Goal: Task Accomplishment & Management: Manage account settings

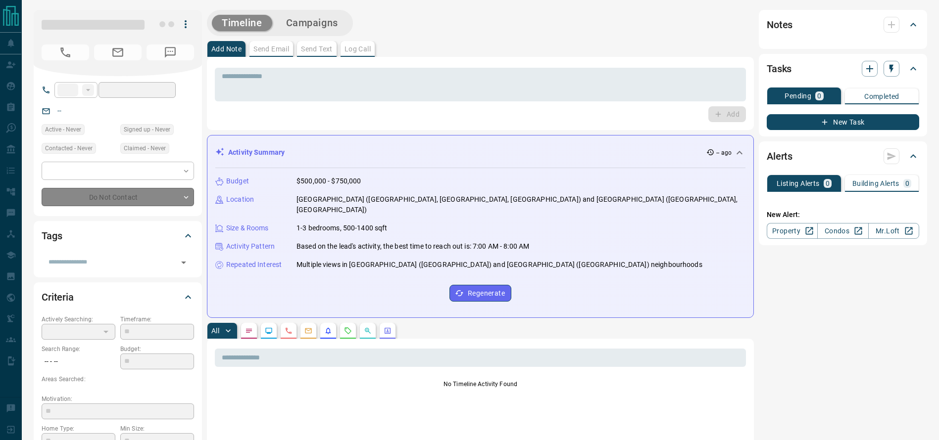
type input "**"
type input "**********"
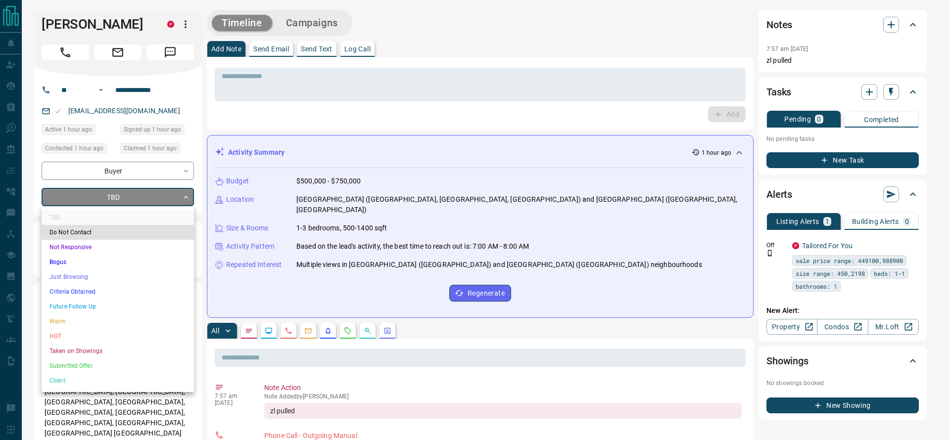
click at [103, 292] on li "Criteria Obtained" at bounding box center [118, 292] width 152 height 15
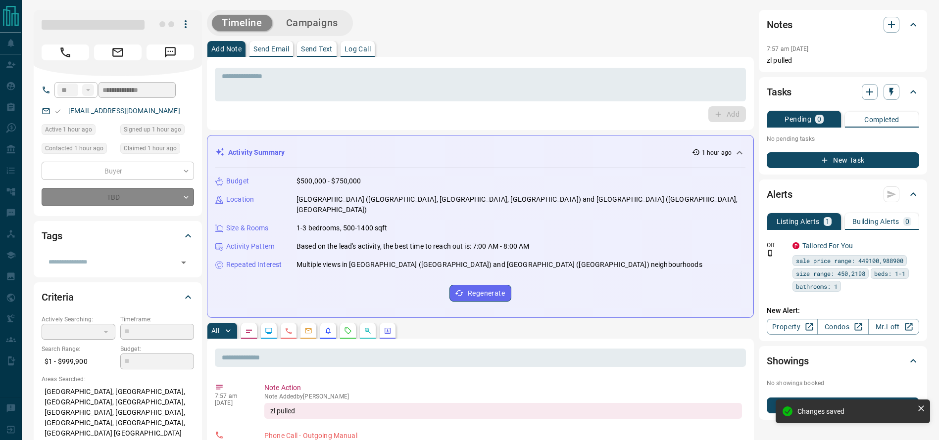
type input "*"
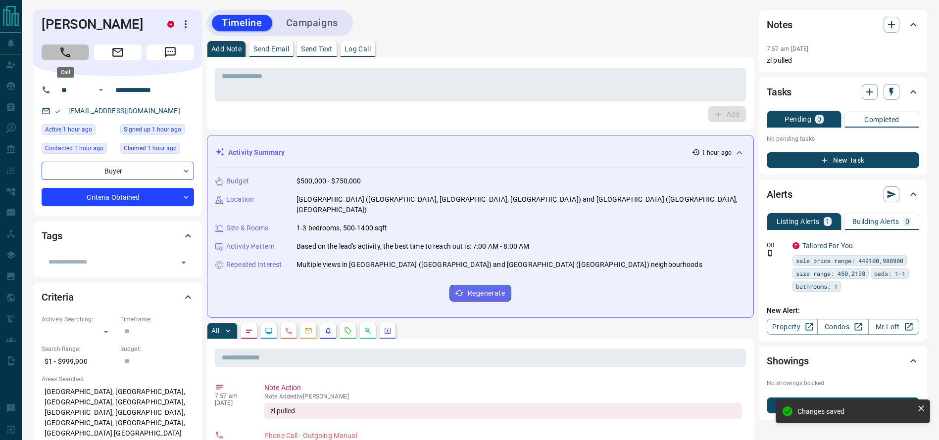
click at [71, 47] on icon "Call" at bounding box center [65, 52] width 13 height 13
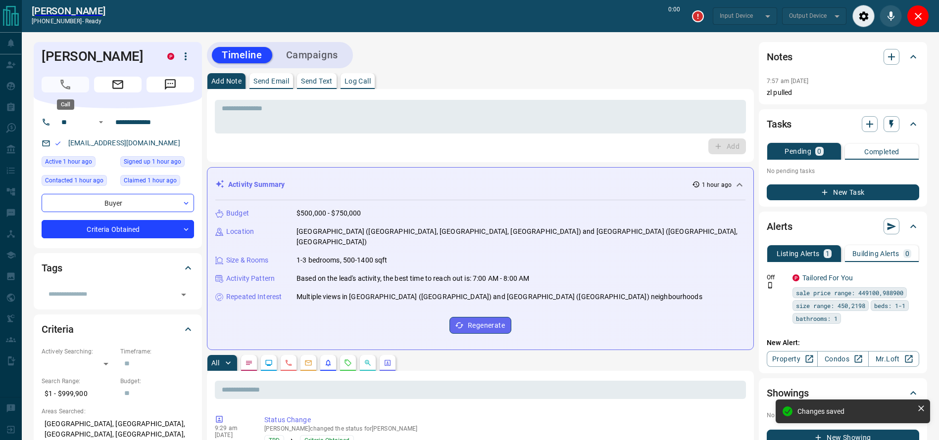
type input "*******"
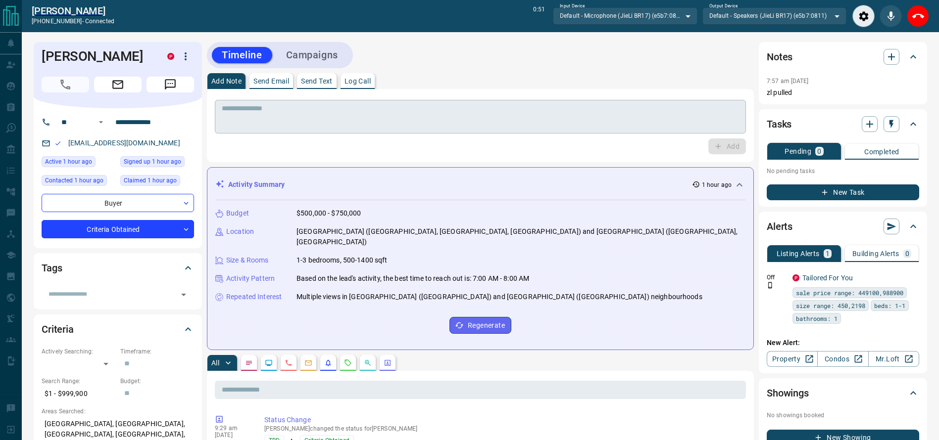
click at [434, 112] on textarea at bounding box center [480, 116] width 517 height 25
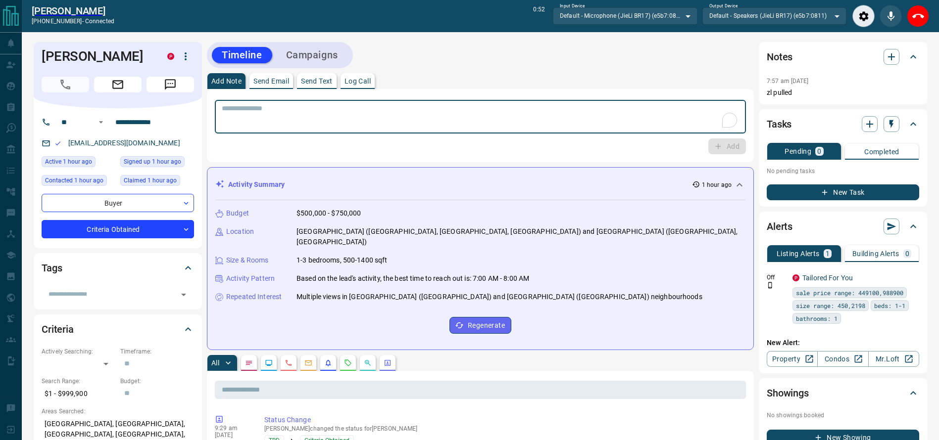
click at [433, 112] on textarea "To enrich screen reader interactions, please activate Accessibility in Grammarl…" at bounding box center [480, 116] width 517 height 25
click at [429, 112] on textarea "To enrich screen reader interactions, please activate Accessibility in Grammarl…" at bounding box center [480, 116] width 517 height 25
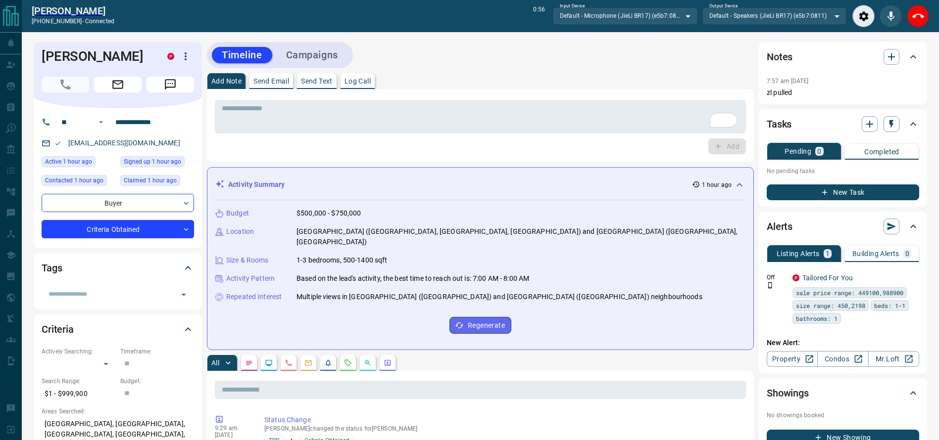
click at [450, 49] on div "Timeline Campaigns" at bounding box center [480, 55] width 547 height 26
click at [440, 114] on textarea "To enrich screen reader interactions, please activate Accessibility in Grammarl…" at bounding box center [480, 116] width 517 height 25
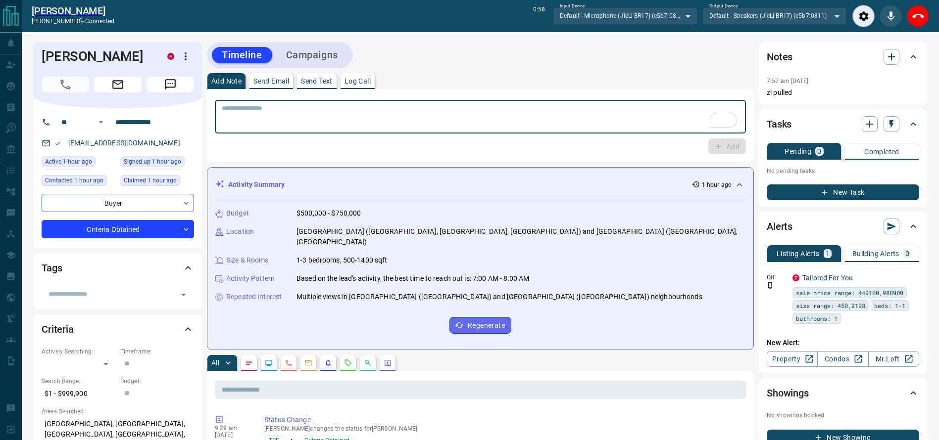
click at [439, 113] on textarea "To enrich screen reader interactions, please activate Accessibility in Grammarl…" at bounding box center [480, 116] width 517 height 25
click at [432, 109] on textarea "To enrich screen reader interactions, please activate Accessibility in Grammarl…" at bounding box center [480, 116] width 517 height 25
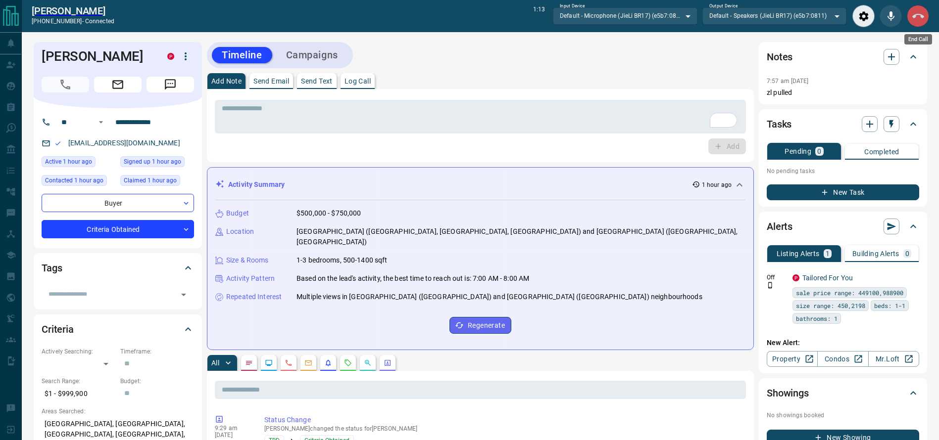
click at [917, 10] on icon "End Call" at bounding box center [918, 16] width 12 height 12
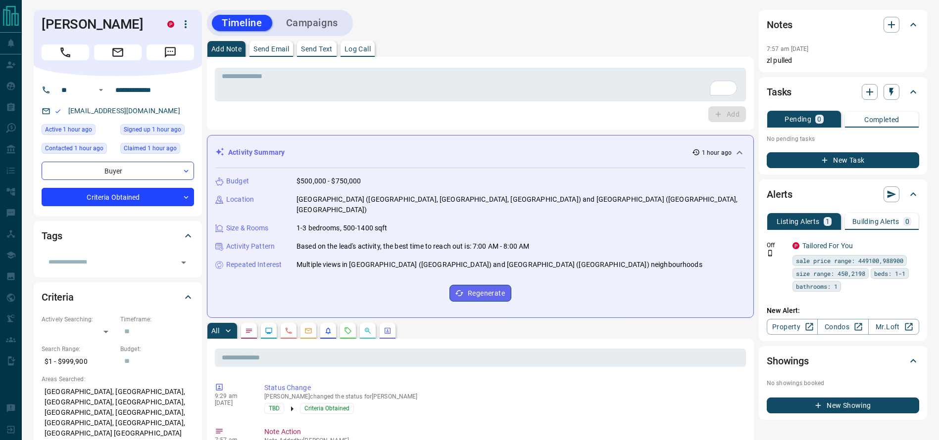
click at [594, 104] on div "* ​ Add" at bounding box center [480, 93] width 531 height 57
click at [594, 87] on textarea "To enrich screen reader interactions, please activate Accessibility in Grammarl…" at bounding box center [480, 84] width 517 height 25
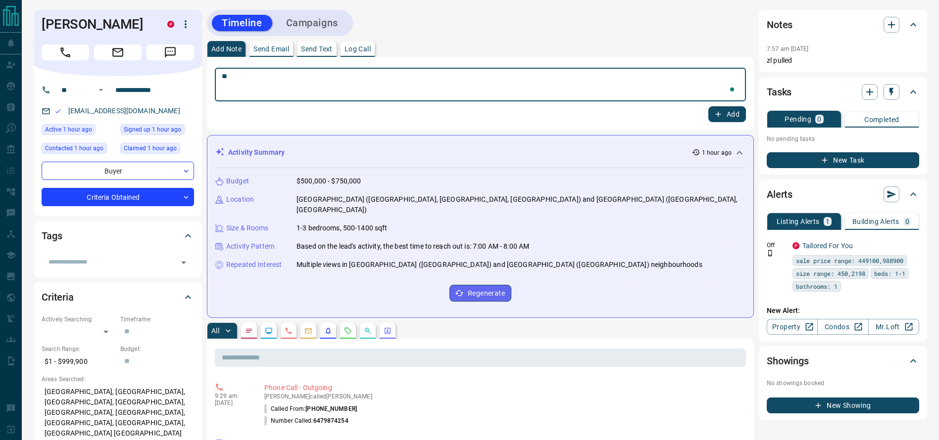
type textarea "*"
type textarea "**********"
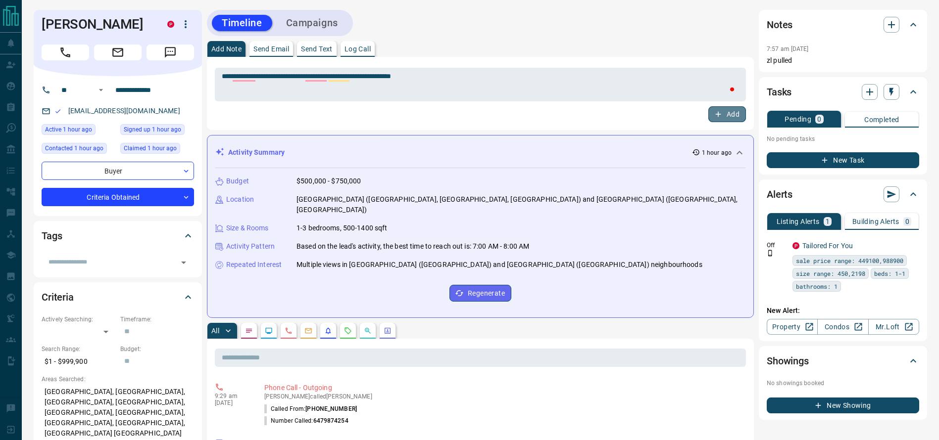
click at [716, 110] on icon "button" at bounding box center [718, 114] width 9 height 9
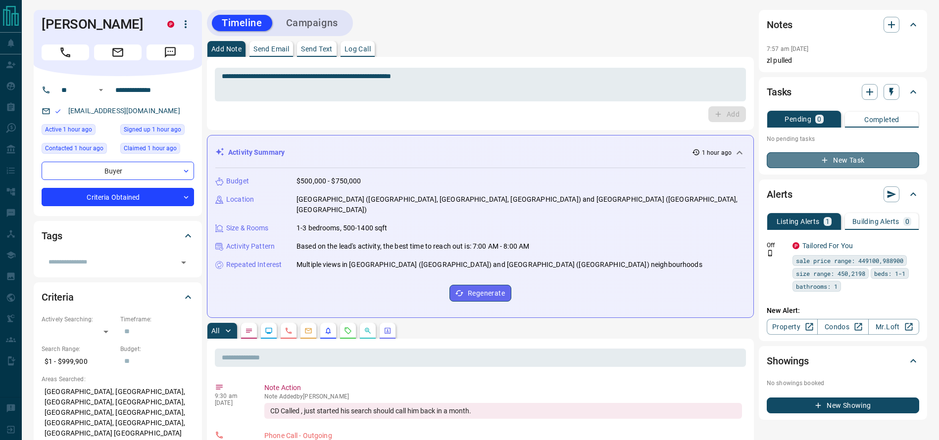
click at [820, 167] on button "New Task" at bounding box center [843, 160] width 152 height 16
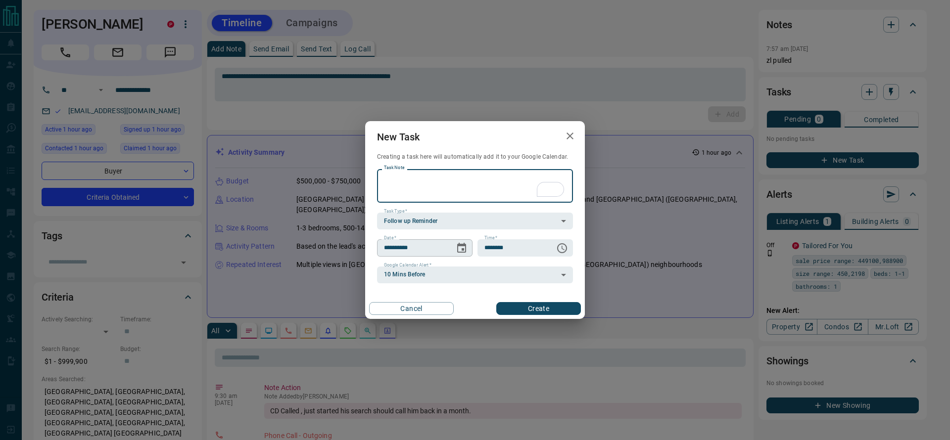
click at [468, 250] on button "Choose date, selected date is Oct 15, 2025" at bounding box center [462, 249] width 20 height 20
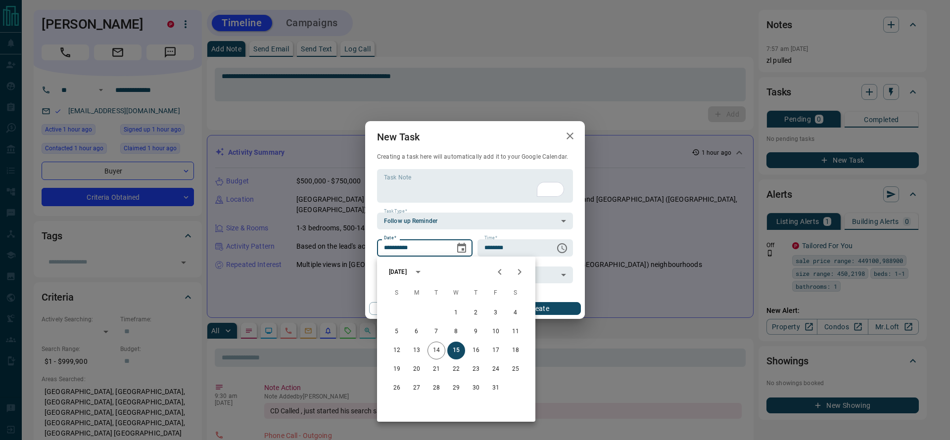
click at [524, 273] on icon "Next month" at bounding box center [520, 272] width 12 height 12
click at [434, 370] on button "18" at bounding box center [437, 370] width 18 height 18
type input "**********"
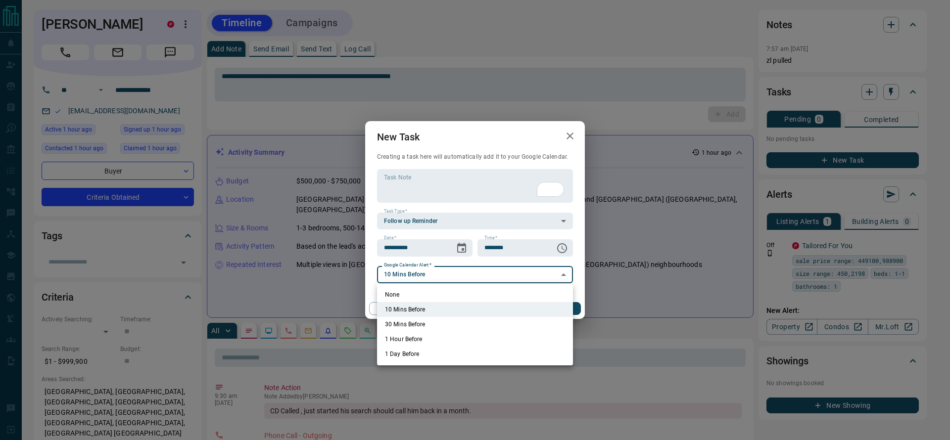
click at [438, 293] on li "None" at bounding box center [475, 294] width 196 height 15
type input "*"
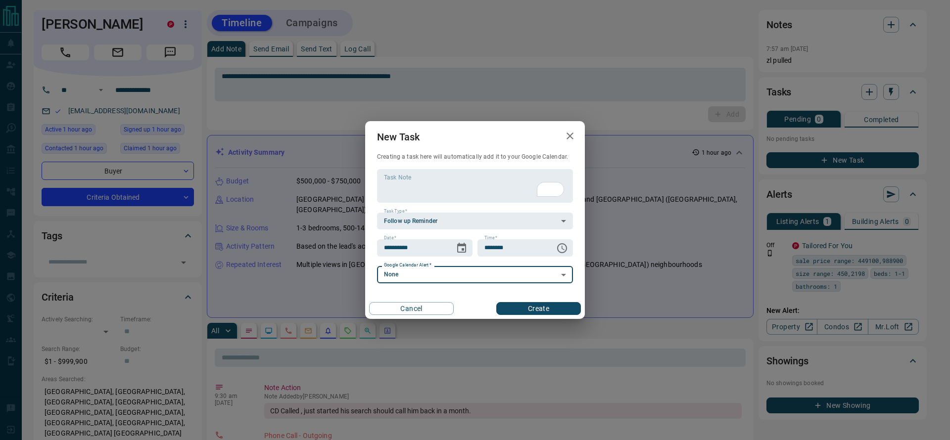
click at [527, 304] on button "Create" at bounding box center [538, 308] width 85 height 13
